Goal: Task Accomplishment & Management: Manage account settings

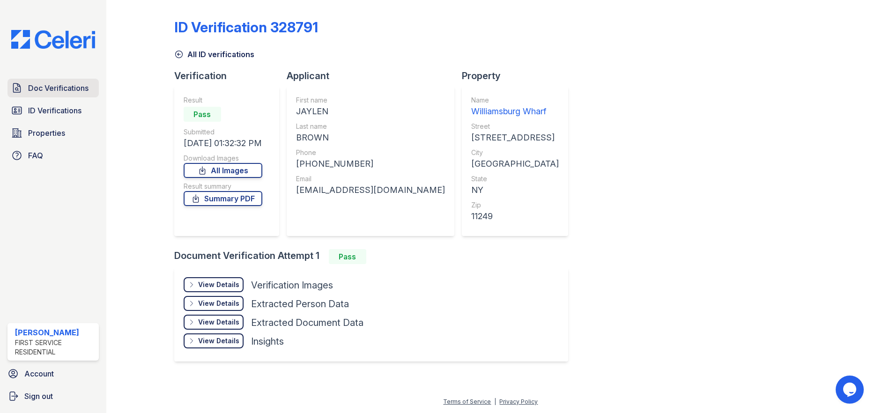
click at [81, 87] on span "Doc Verifications" at bounding box center [58, 87] width 60 height 11
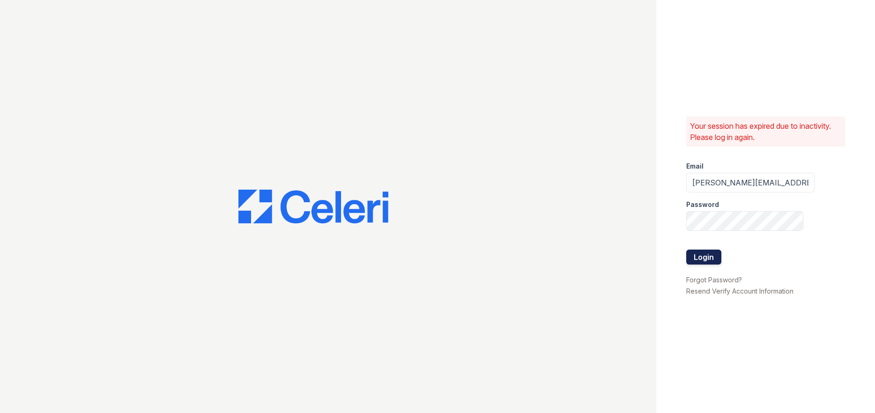
click at [693, 260] on button "Login" at bounding box center [703, 257] width 35 height 15
